Goal: Register for event/course

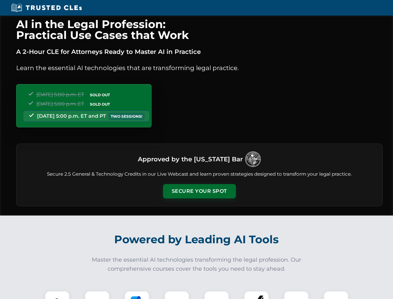
click at [199, 191] on button "Secure Your Spot" at bounding box center [199, 191] width 73 height 14
click at [57, 295] on img at bounding box center [57, 303] width 18 height 18
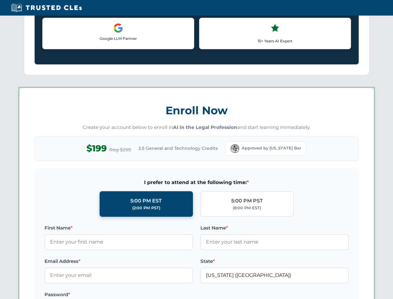
click at [177, 295] on label "Password *" at bounding box center [119, 294] width 148 height 7
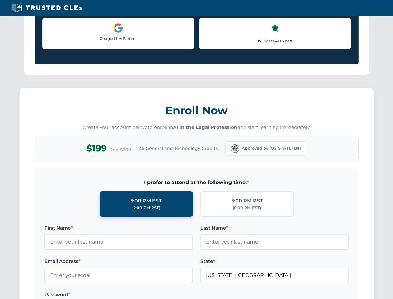
scroll to position [611, 0]
